Goal: Transaction & Acquisition: Subscribe to service/newsletter

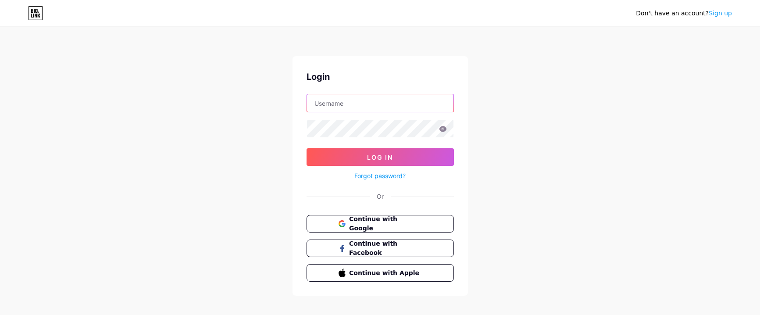
click at [272, 99] on input "text" at bounding box center [380, 103] width 147 height 18
click at [272, 104] on input "text" at bounding box center [380, 103] width 147 height 18
click at [26, 14] on div "Don't have an account? Sign up" at bounding box center [380, 13] width 760 height 14
click at [272, 103] on input "text" at bounding box center [380, 103] width 147 height 18
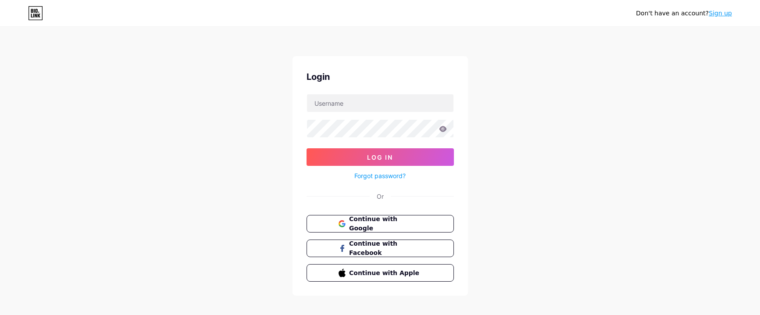
click at [272, 15] on link "Sign up" at bounding box center [720, 13] width 23 height 7
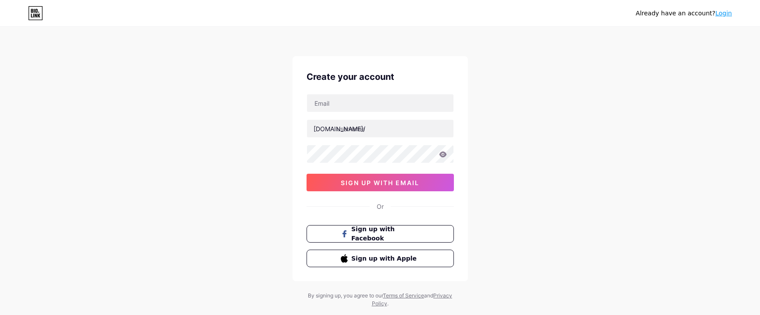
click at [272, 15] on link "Login" at bounding box center [723, 13] width 17 height 7
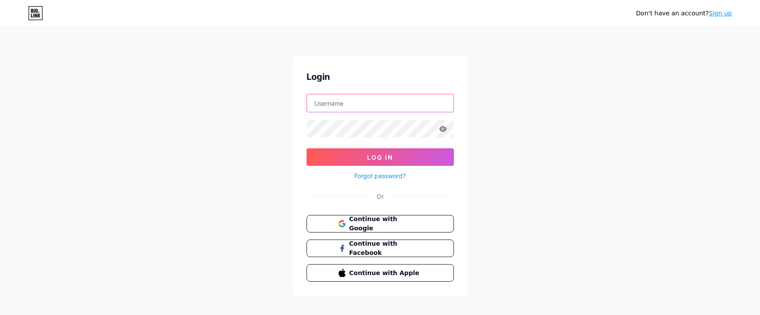
click at [272, 107] on input "text" at bounding box center [380, 103] width 147 height 18
click at [272, 188] on span "Continue with Google" at bounding box center [385, 223] width 73 height 19
click at [272, 188] on span "Continue with Facebook" at bounding box center [385, 248] width 73 height 19
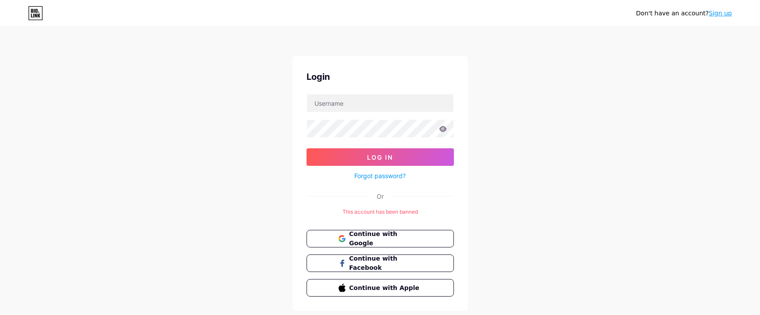
click at [720, 12] on link "Sign up" at bounding box center [720, 13] width 23 height 7
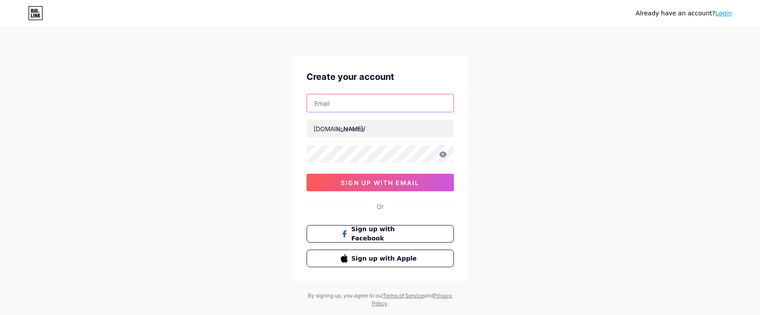
click at [320, 97] on input "text" at bounding box center [380, 103] width 147 height 18
paste input "[EMAIL_ADDRESS][DOMAIN_NAME]"
type input "[EMAIL_ADDRESS][DOMAIN_NAME]"
click at [335, 131] on div "[DOMAIN_NAME]/" at bounding box center [340, 128] width 52 height 9
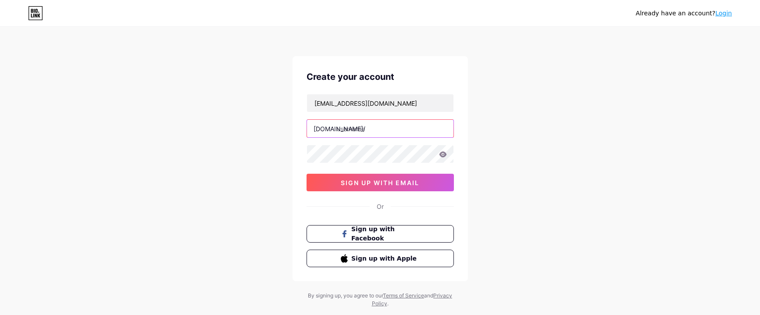
click at [341, 129] on input "text" at bounding box center [380, 129] width 147 height 18
click at [443, 154] on icon at bounding box center [442, 154] width 7 height 6
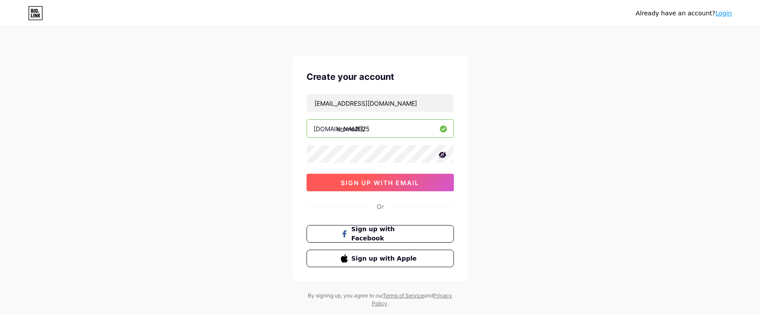
click at [389, 186] on button "sign up with email" at bounding box center [380, 183] width 147 height 18
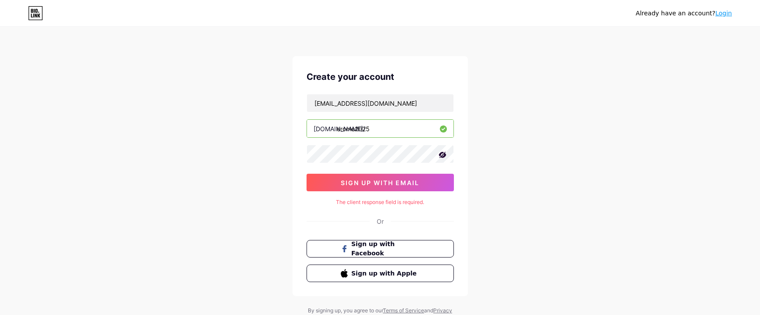
click at [365, 204] on div "The client response field is required." at bounding box center [380, 202] width 147 height 8
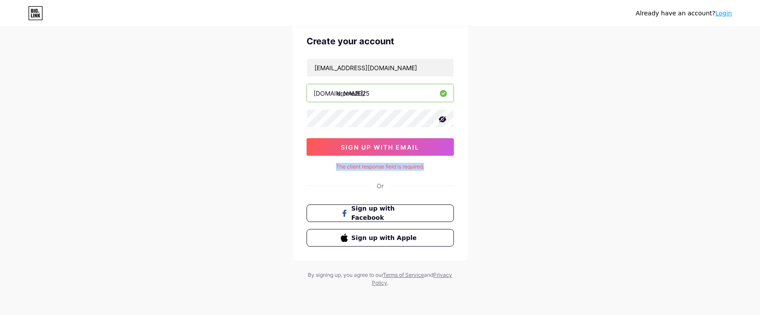
click at [370, 168] on div "The client response field is required." at bounding box center [380, 167] width 147 height 8
click at [382, 187] on div "Or" at bounding box center [380, 185] width 7 height 9
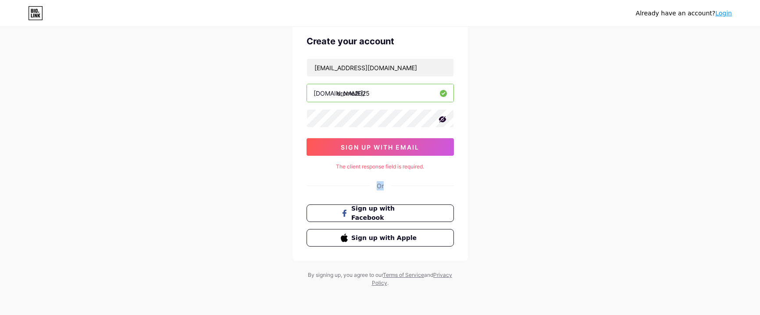
click at [382, 187] on div "Or" at bounding box center [380, 185] width 7 height 9
click at [418, 193] on div "Create your account [EMAIL_ADDRESS][DOMAIN_NAME] [DOMAIN_NAME]/ erome2025 sign …" at bounding box center [380, 141] width 175 height 240
click at [397, 152] on button "sign up with email" at bounding box center [380, 147] width 147 height 18
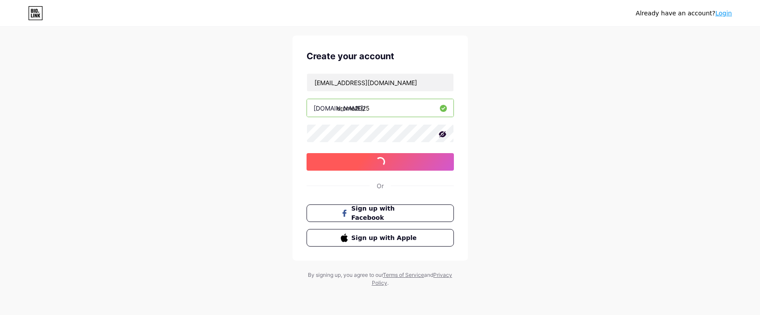
click at [397, 153] on button "sign up with email" at bounding box center [380, 162] width 147 height 18
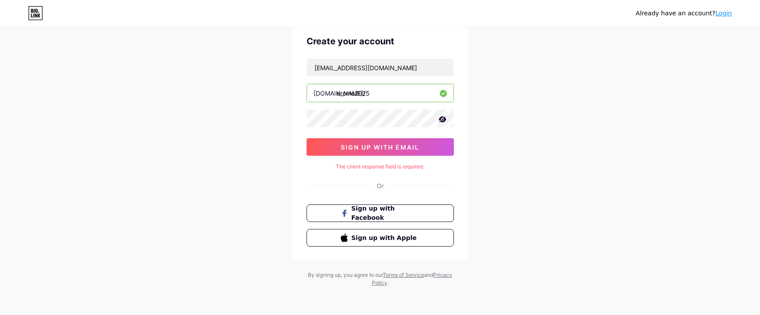
click at [371, 94] on input "erome2025" at bounding box center [380, 93] width 147 height 18
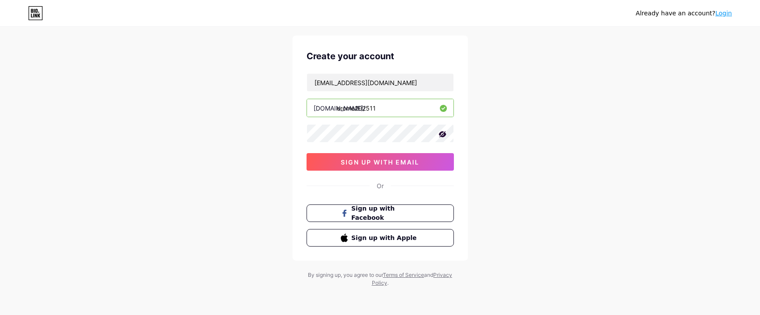
type input "erome202511"
click at [358, 146] on div "[EMAIL_ADDRESS][DOMAIN_NAME] [DOMAIN_NAME]/ erome202511 sign up with email" at bounding box center [380, 121] width 147 height 97
click at [357, 162] on span "sign up with email" at bounding box center [380, 161] width 79 height 7
